Goal: Transaction & Acquisition: Purchase product/service

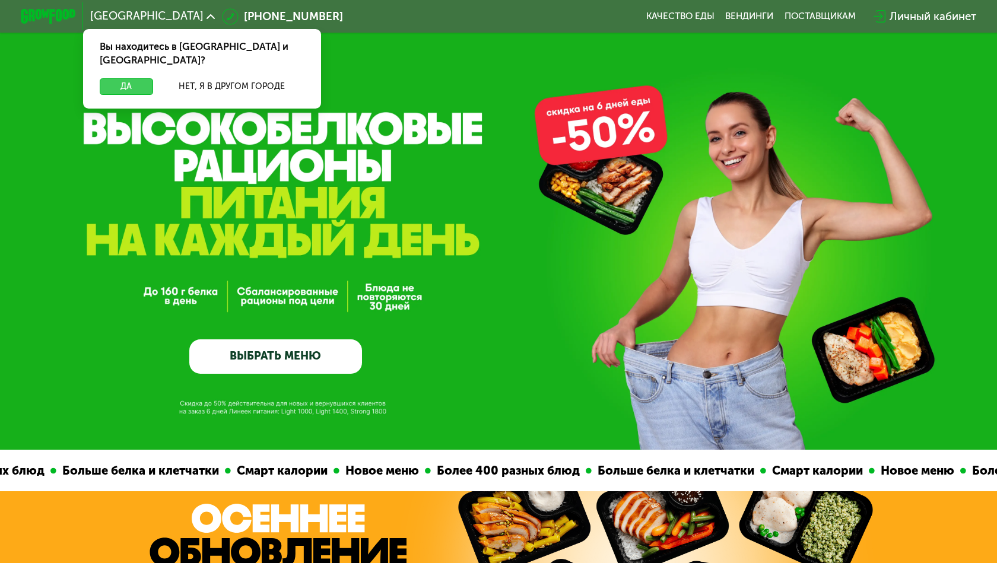
click at [131, 78] on button "Да" at bounding box center [126, 86] width 53 height 17
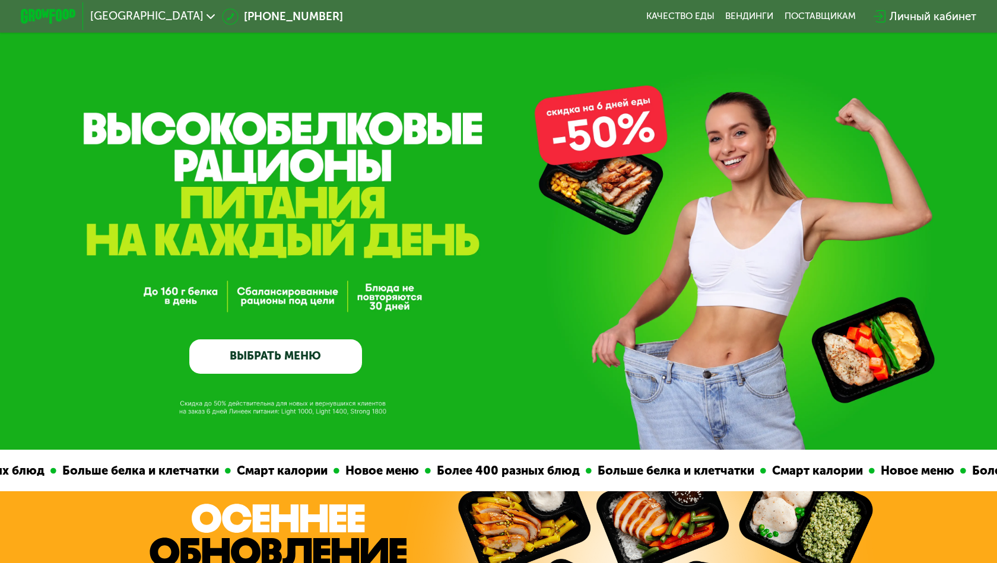
click at [268, 358] on link "ВЫБРАТЬ МЕНЮ" at bounding box center [275, 356] width 173 height 34
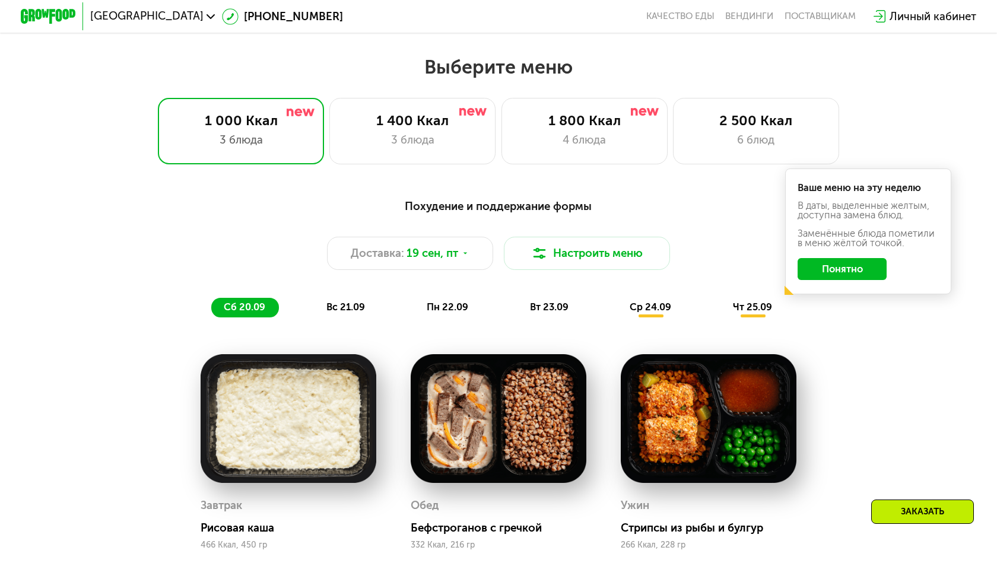
scroll to position [873, 0]
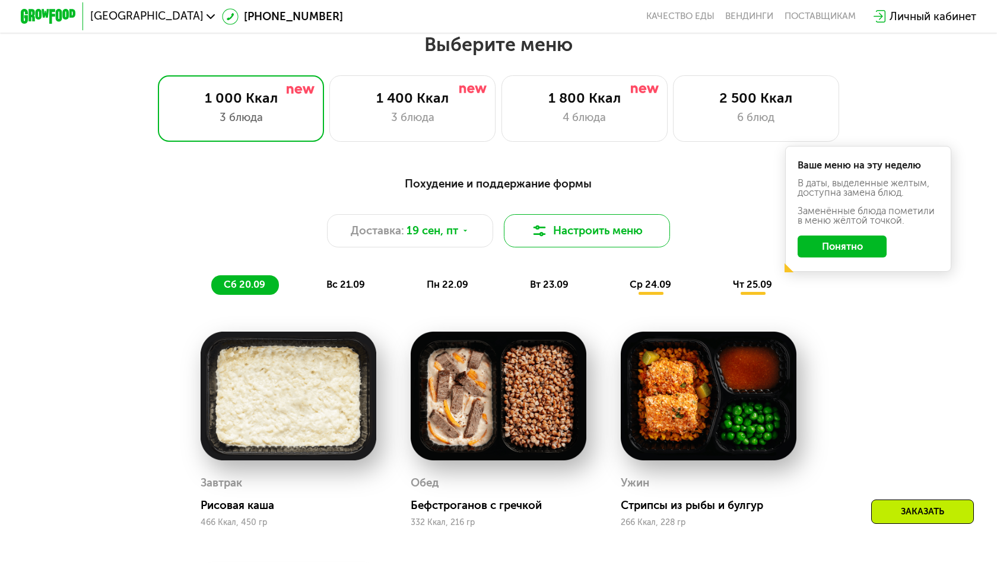
click at [580, 230] on button "Настроить меню" at bounding box center [587, 230] width 166 height 33
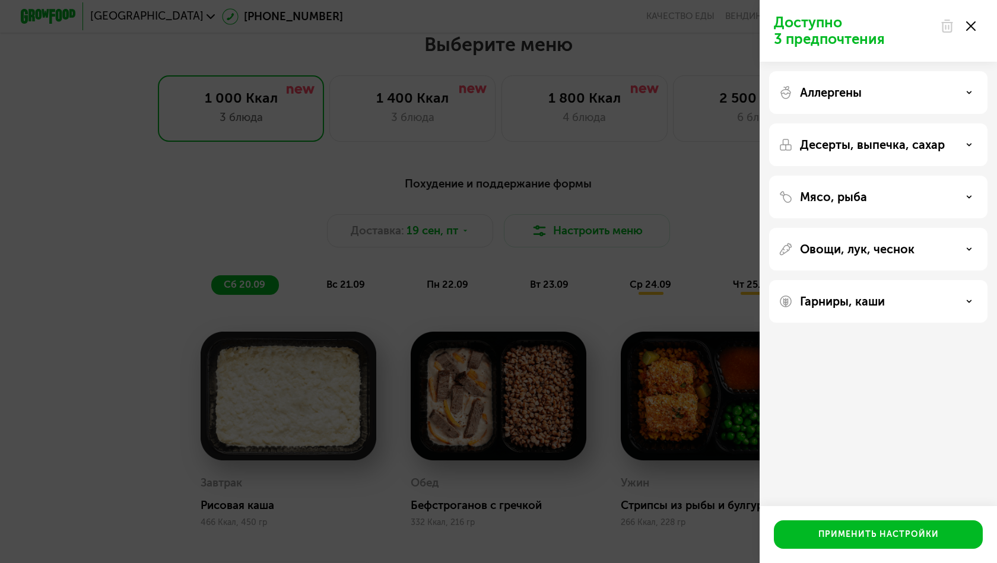
click at [967, 94] on icon at bounding box center [969, 93] width 6 height 6
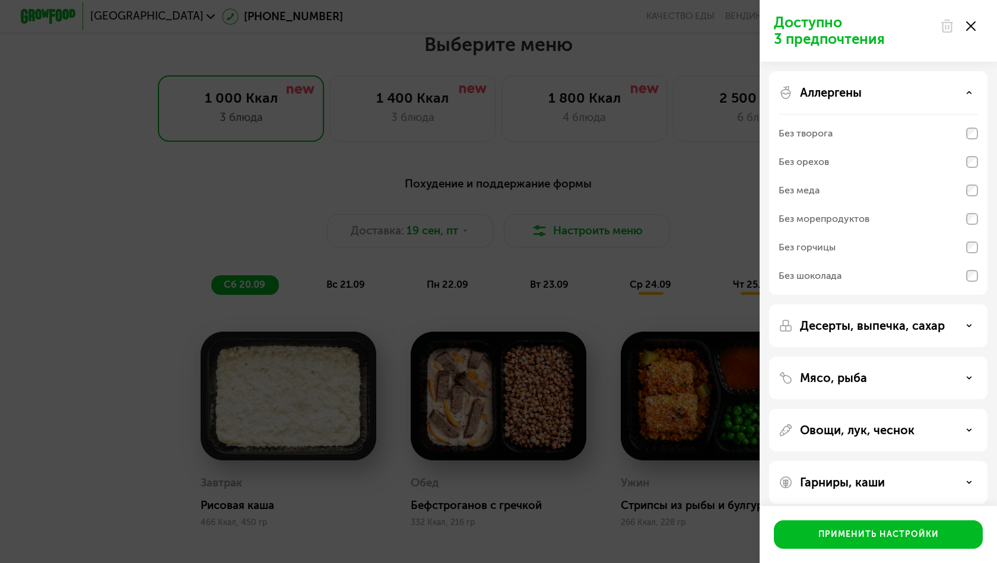
click at [969, 93] on use at bounding box center [969, 92] width 4 height 2
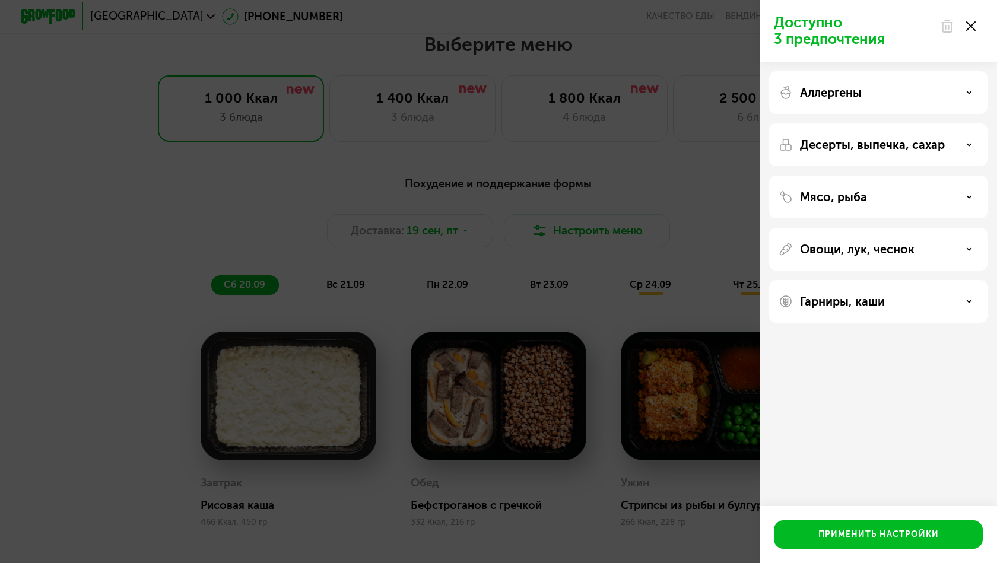
click at [972, 146] on icon at bounding box center [969, 145] width 6 height 6
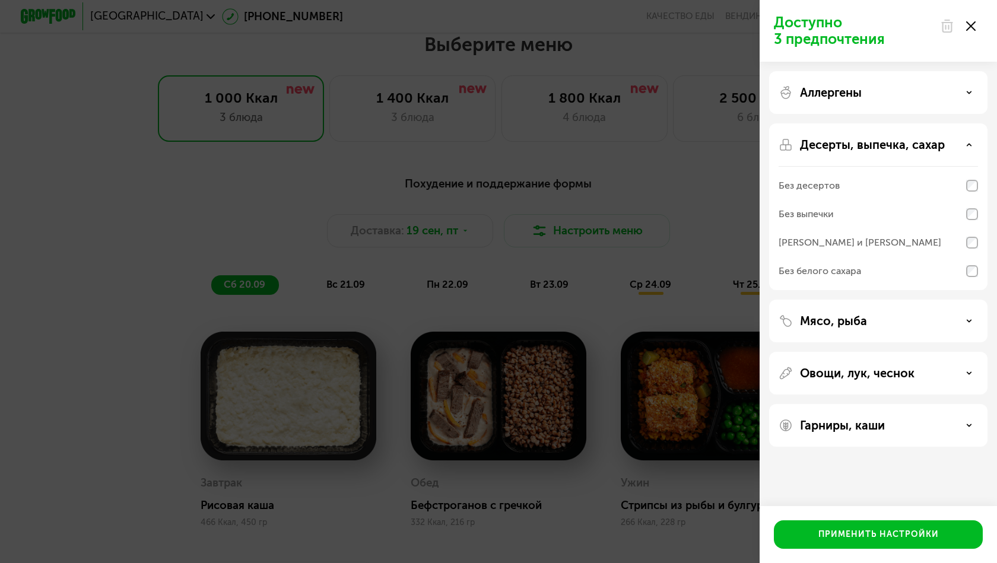
click at [972, 146] on icon at bounding box center [969, 145] width 6 height 6
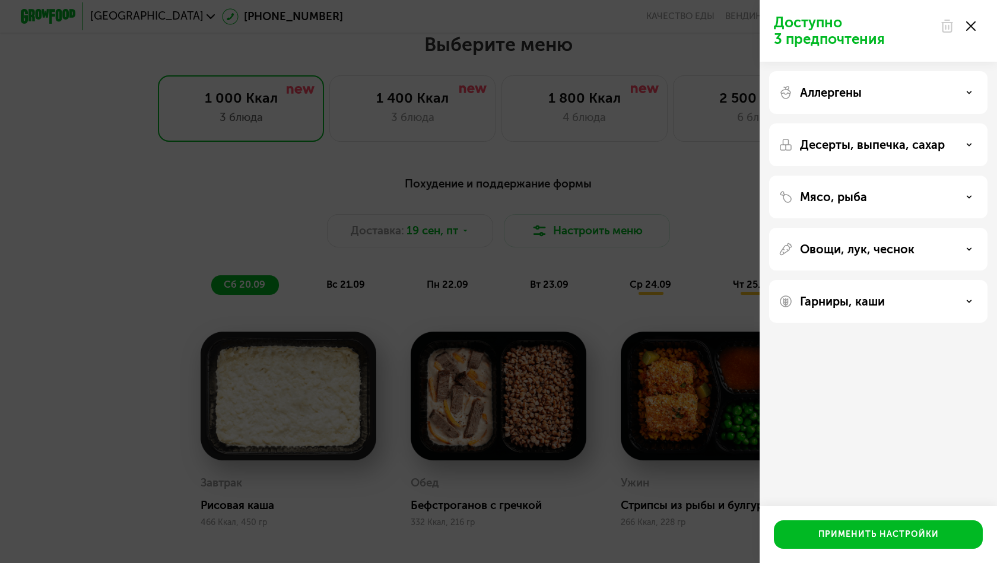
click at [969, 303] on icon at bounding box center [969, 302] width 6 height 6
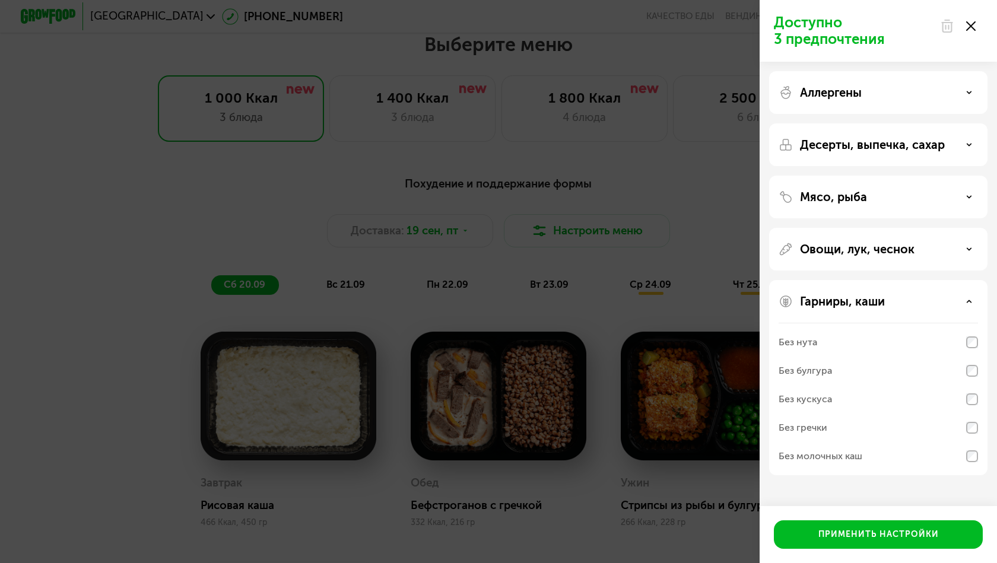
click at [969, 303] on icon at bounding box center [969, 302] width 6 height 6
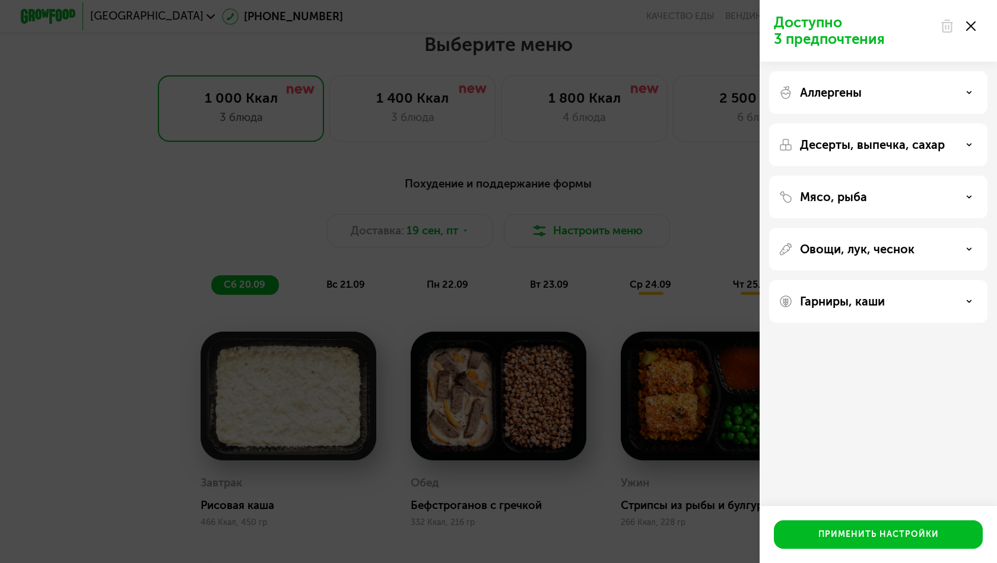
click at [971, 24] on icon at bounding box center [970, 25] width 9 height 9
